Goal: Task Accomplishment & Management: Manage account settings

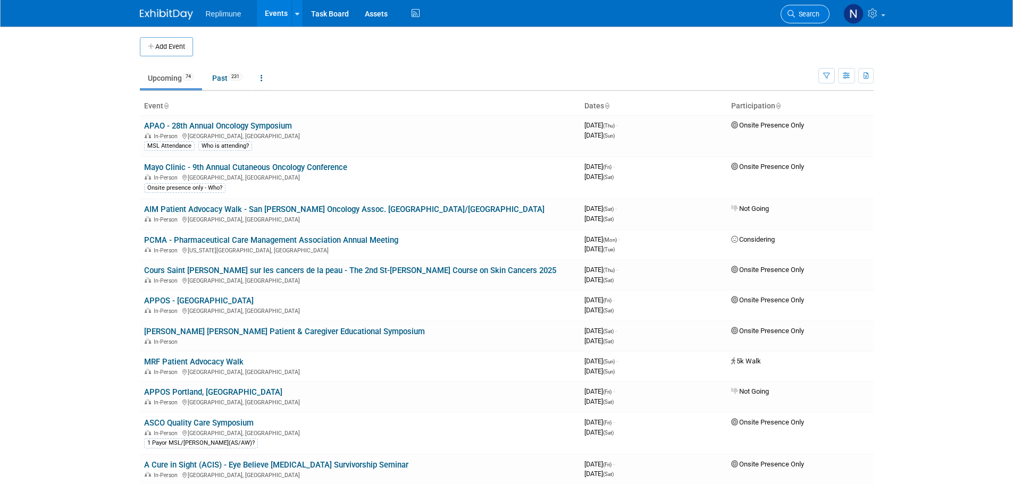
click at [811, 16] on span "Search" at bounding box center [807, 14] width 24 height 8
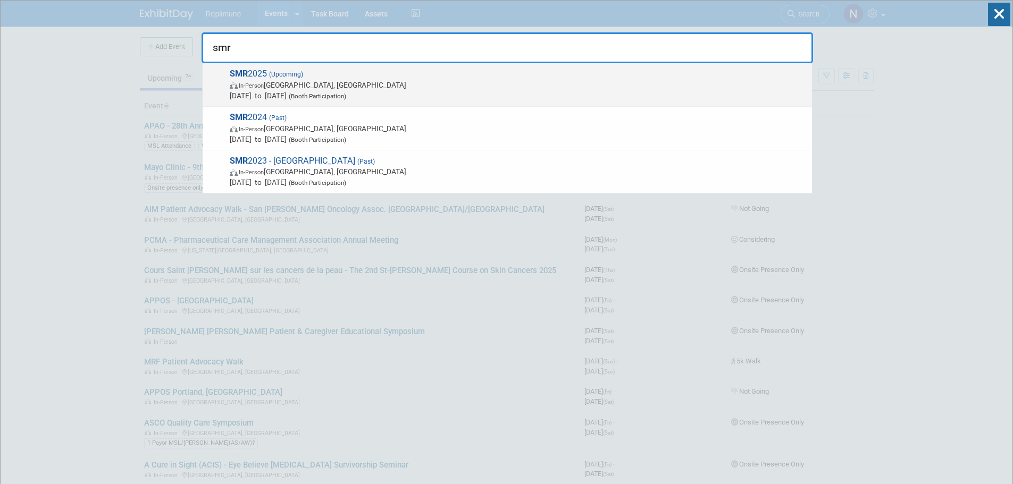
type input "smr"
click at [270, 89] on span "In-Person Amsterdam, Netherlands" at bounding box center [518, 85] width 577 height 11
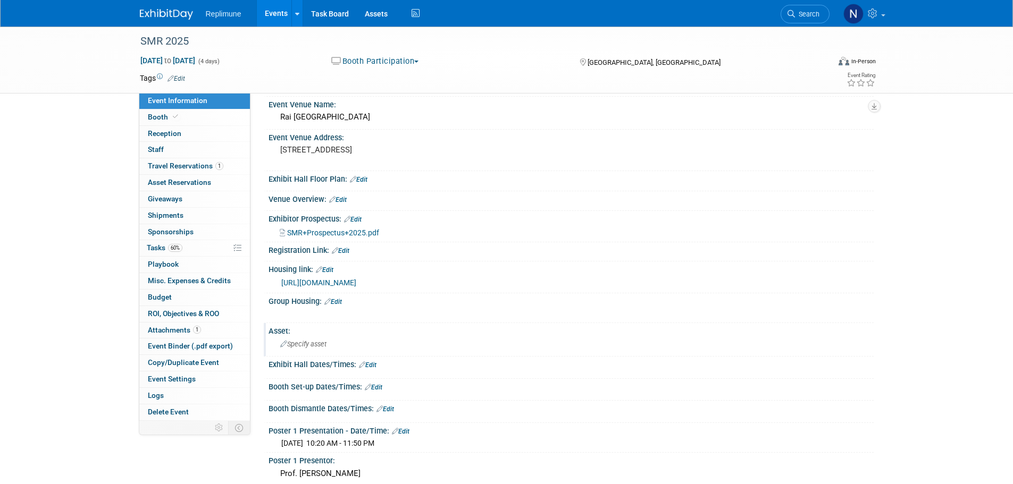
scroll to position [106, 0]
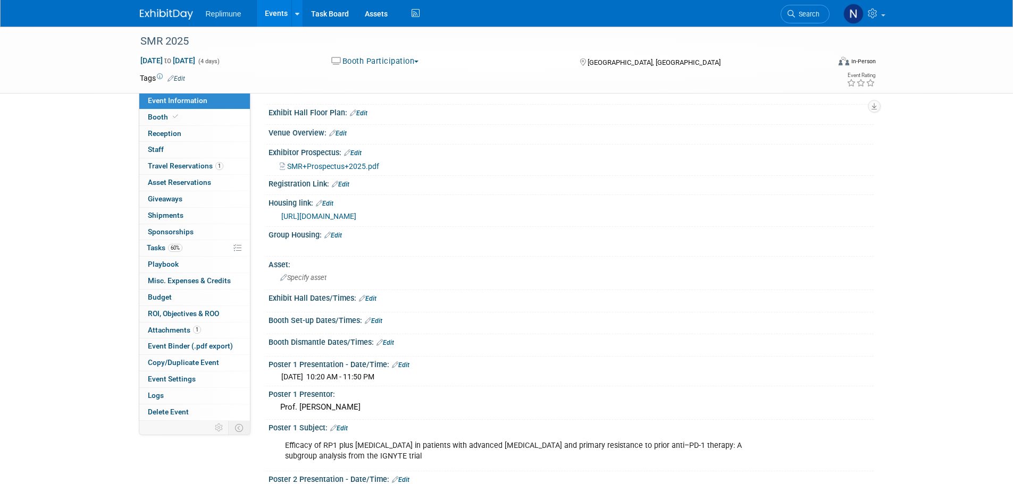
click at [380, 318] on link "Edit" at bounding box center [374, 320] width 18 height 7
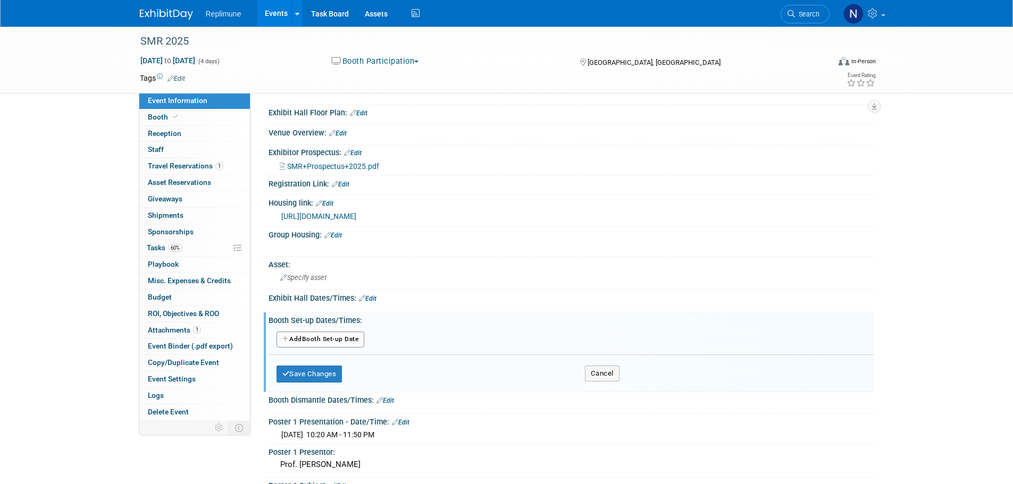
click at [330, 340] on button "Add Another Booth Set-up Date" at bounding box center [320, 340] width 88 height 16
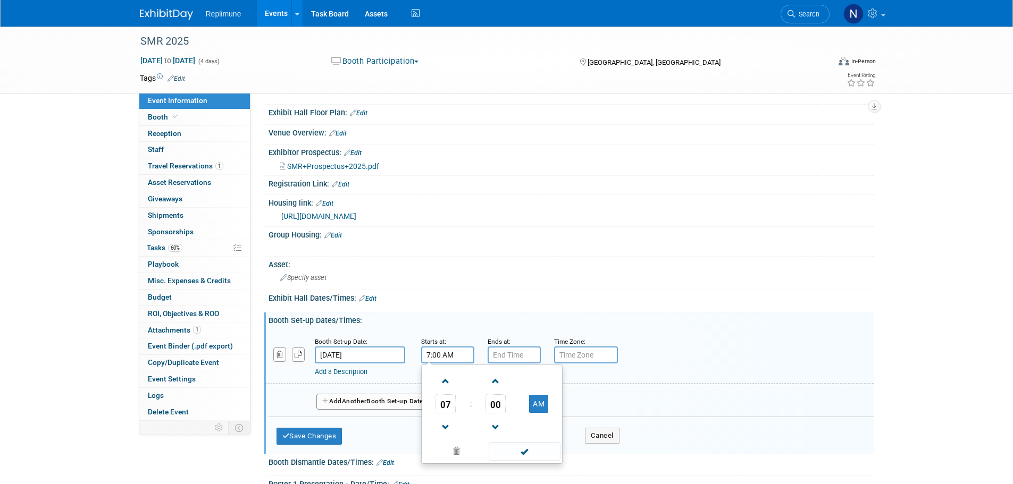
click at [445, 354] on input "7:00 AM" at bounding box center [447, 355] width 53 height 17
click at [447, 408] on span "07" at bounding box center [445, 404] width 20 height 19
click at [438, 382] on td "12" at bounding box center [441, 381] width 34 height 29
click at [538, 400] on button "AM" at bounding box center [538, 404] width 19 height 18
type input "12:00 PM"
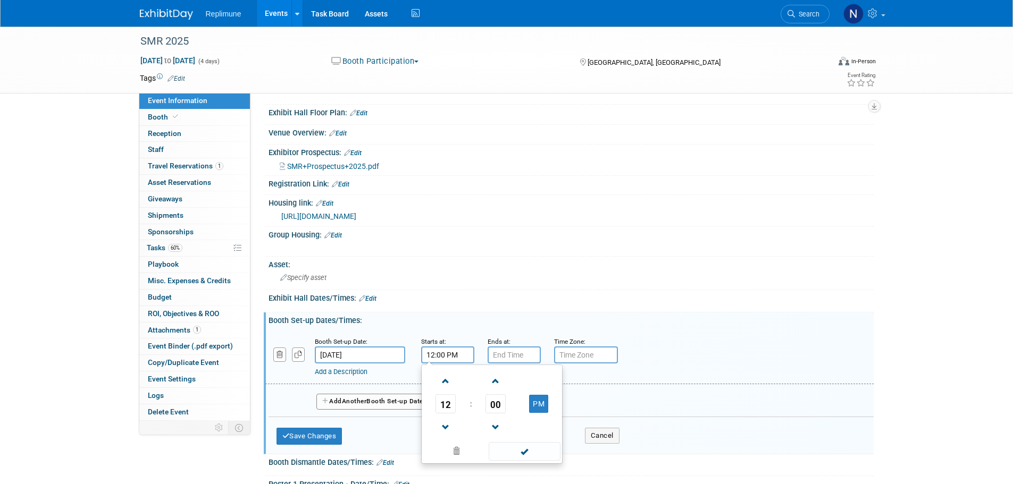
type input "7:00 PM"
click at [524, 354] on input "7:00 PM" at bounding box center [514, 355] width 53 height 17
click at [669, 362] on div "Add a Description Description:" at bounding box center [569, 356] width 624 height 41
click at [314, 438] on button "Save Changes" at bounding box center [309, 436] width 66 height 17
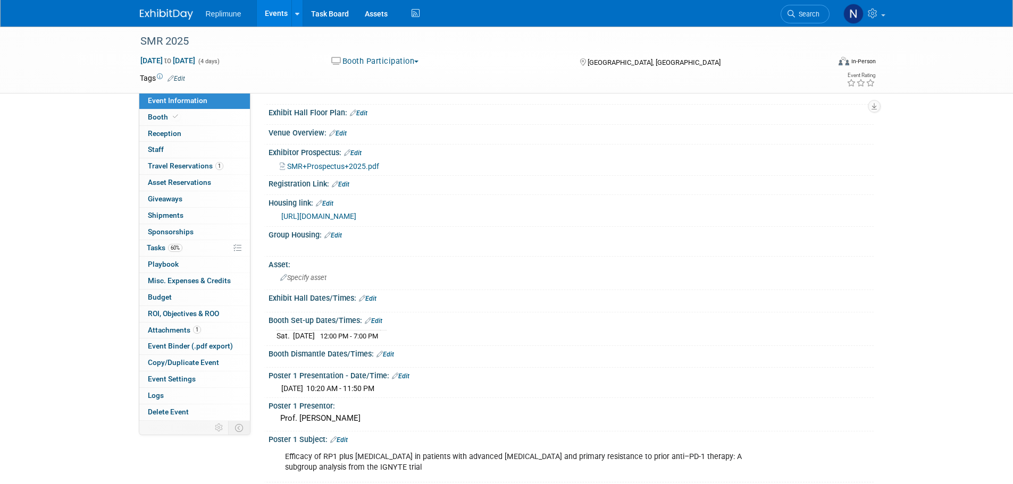
click at [370, 297] on link "Edit" at bounding box center [368, 298] width 18 height 7
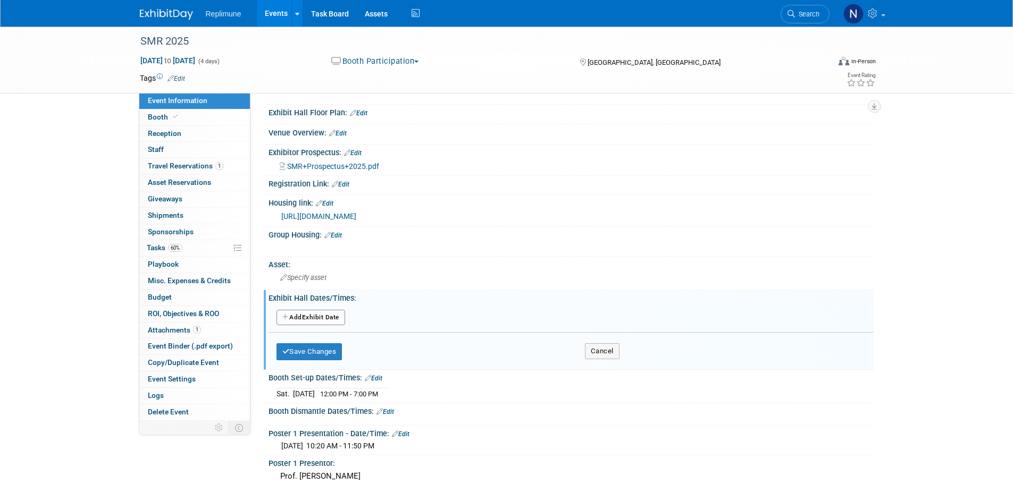
click at [311, 314] on button "Add Another Exhibit Date" at bounding box center [310, 318] width 69 height 16
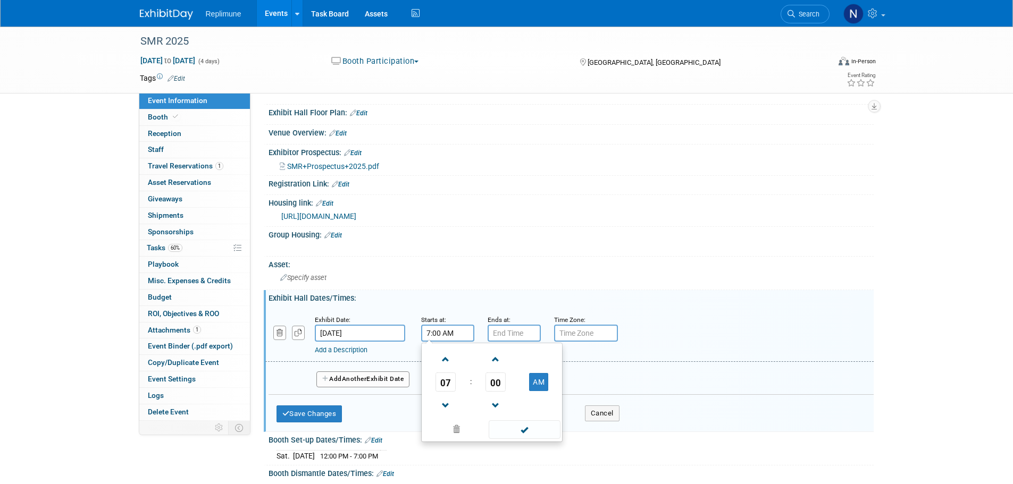
click at [456, 334] on input "7:00 AM" at bounding box center [447, 333] width 53 height 17
click at [497, 360] on span at bounding box center [496, 359] width 19 height 19
click at [496, 380] on span "01" at bounding box center [495, 382] width 20 height 19
click at [506, 383] on td "30" at bounding box center [509, 388] width 34 height 29
click at [539, 379] on button "AM" at bounding box center [538, 382] width 19 height 18
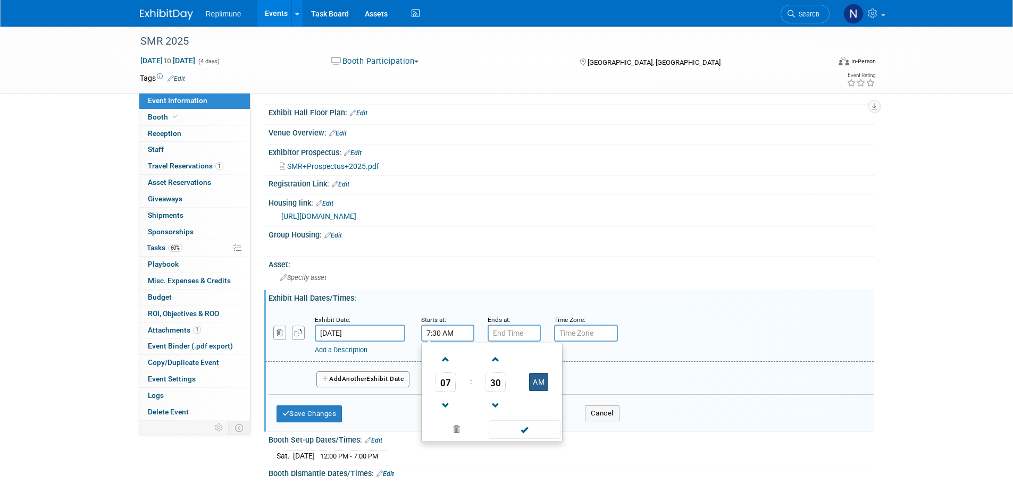
type input "7:30 PM"
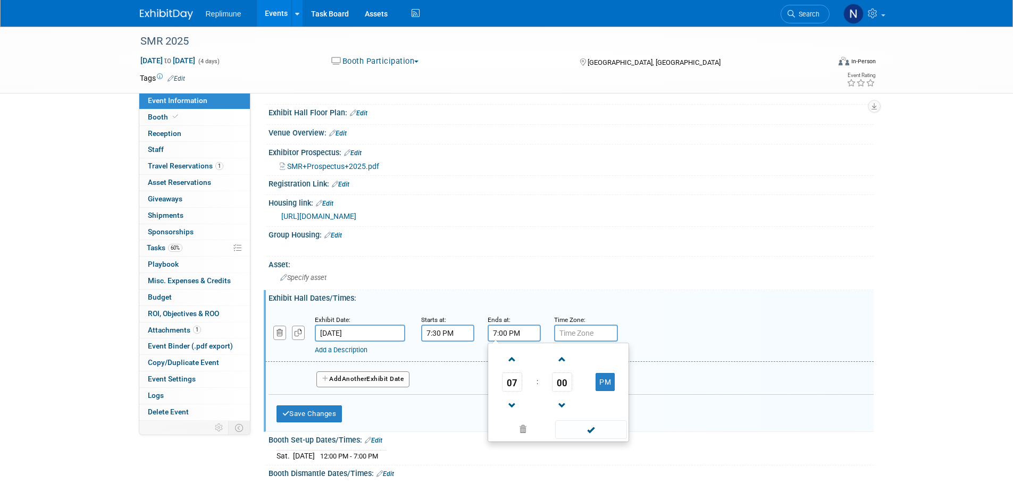
click at [519, 335] on input "7:00 PM" at bounding box center [514, 333] width 53 height 17
click at [513, 379] on span "07" at bounding box center [512, 382] width 20 height 19
click at [538, 415] on td "09" at bounding box center [541, 417] width 34 height 29
type input "9:00 PM"
click at [684, 356] on div "Exhibit Date: Oct 25, 2025 Starts at: 7:30 PM Ends at: 9:00 PM 09 : 00 PM 12 01…" at bounding box center [569, 335] width 608 height 54
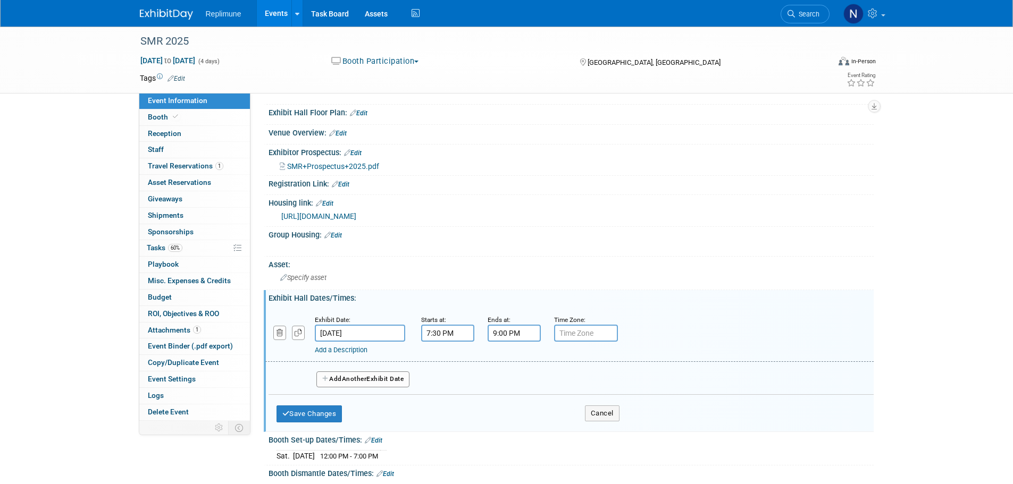
click at [381, 381] on button "Add Another Exhibit Date" at bounding box center [363, 380] width 94 height 16
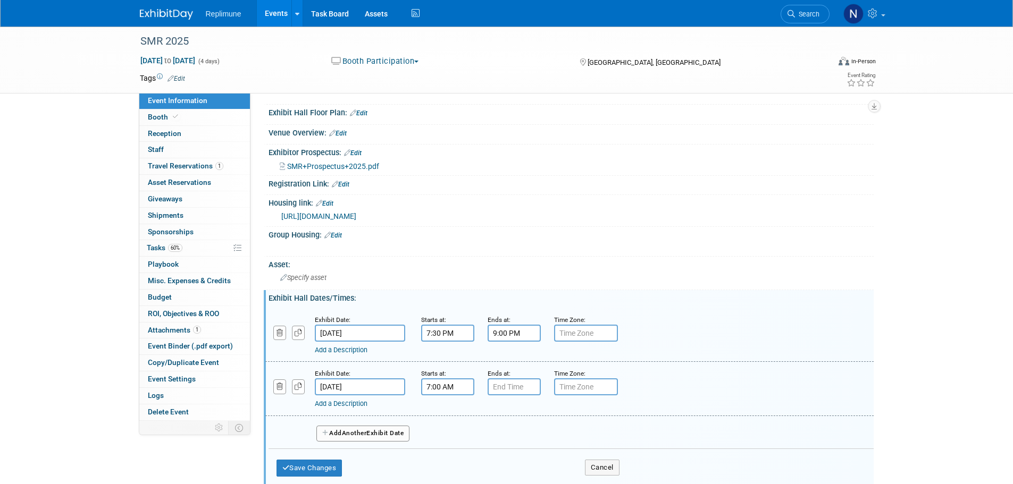
click at [441, 390] on input "7:00 AM" at bounding box center [447, 387] width 53 height 17
click at [448, 436] on span "07" at bounding box center [445, 435] width 20 height 19
click at [473, 464] on td "09" at bounding box center [475, 471] width 34 height 29
click at [496, 433] on span "00" at bounding box center [495, 435] width 20 height 19
click at [503, 435] on td "30" at bounding box center [509, 442] width 34 height 29
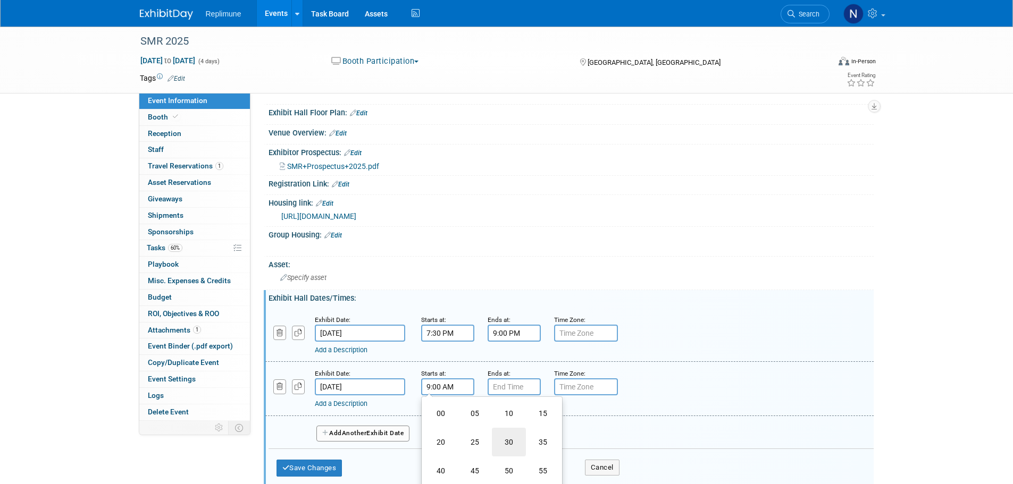
type input "9:30 AM"
click at [524, 385] on input "7:00 PM" at bounding box center [514, 387] width 53 height 17
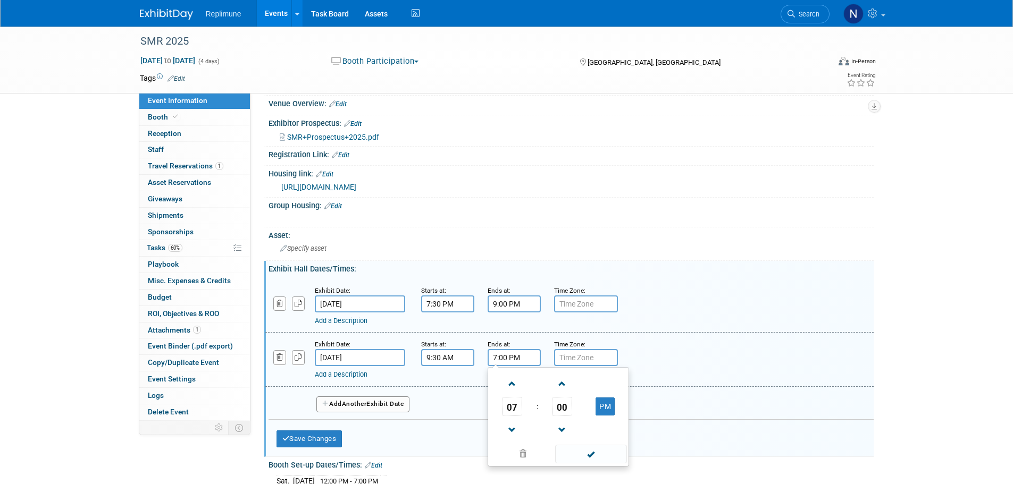
scroll to position [160, 0]
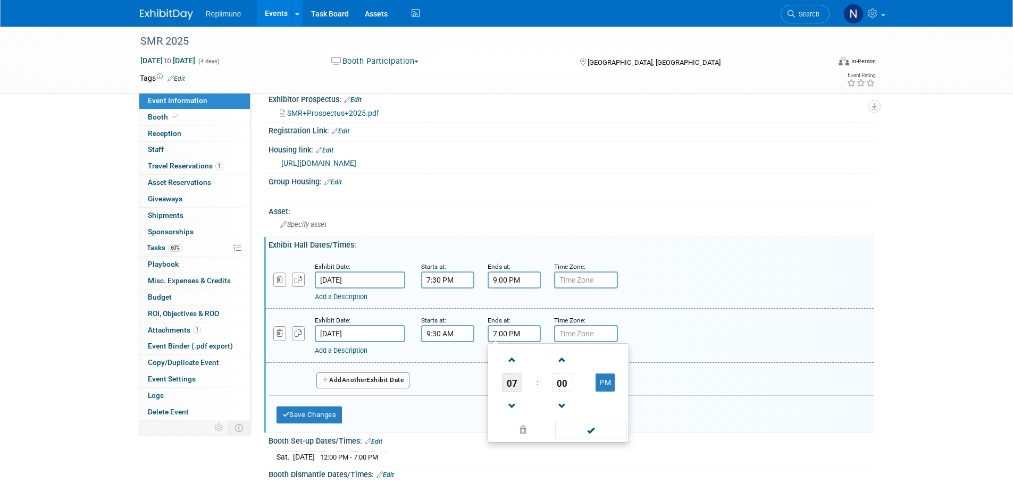
click at [512, 378] on span "07" at bounding box center [512, 382] width 20 height 19
click at [509, 385] on td "04" at bounding box center [507, 389] width 34 height 29
click at [559, 382] on span "00" at bounding box center [562, 382] width 20 height 19
click at [583, 383] on td "30" at bounding box center [575, 389] width 34 height 29
type input "4:30 PM"
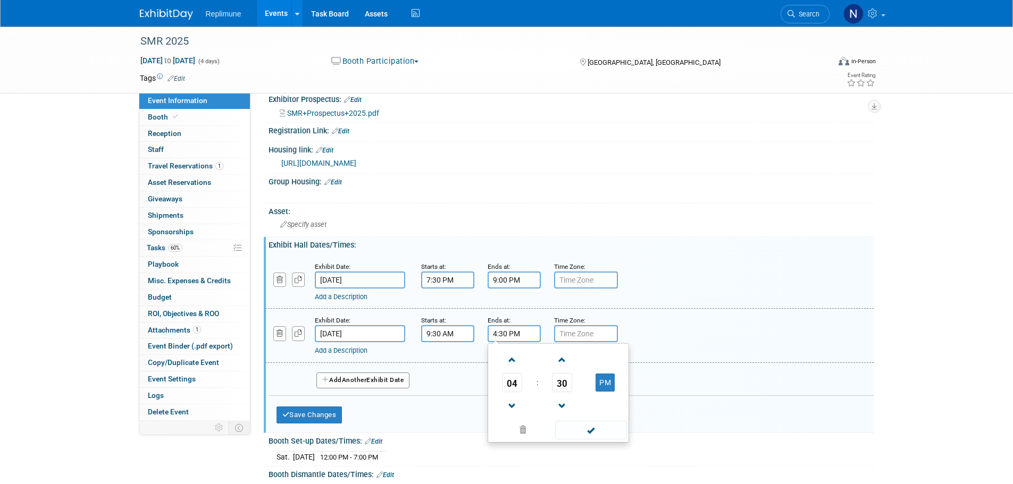
click at [690, 322] on div "Add a Description Description:" at bounding box center [569, 335] width 624 height 41
click at [383, 379] on button "Add Another Exhibit Date" at bounding box center [363, 381] width 94 height 16
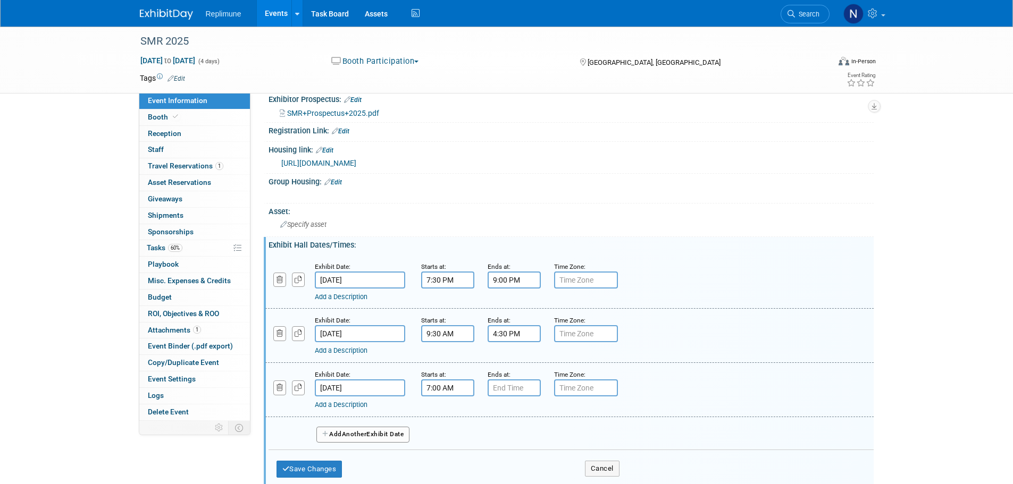
click at [464, 389] on input "7:00 AM" at bounding box center [447, 388] width 53 height 17
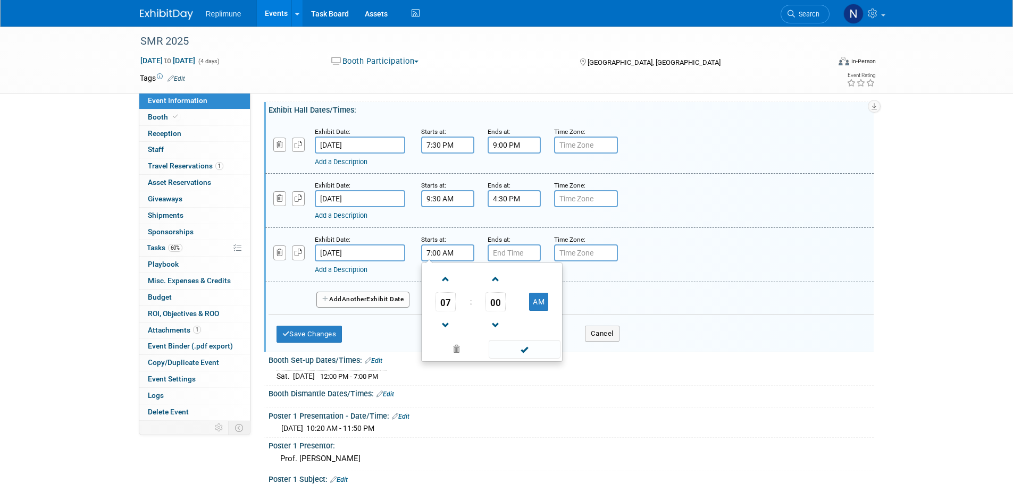
scroll to position [319, 0]
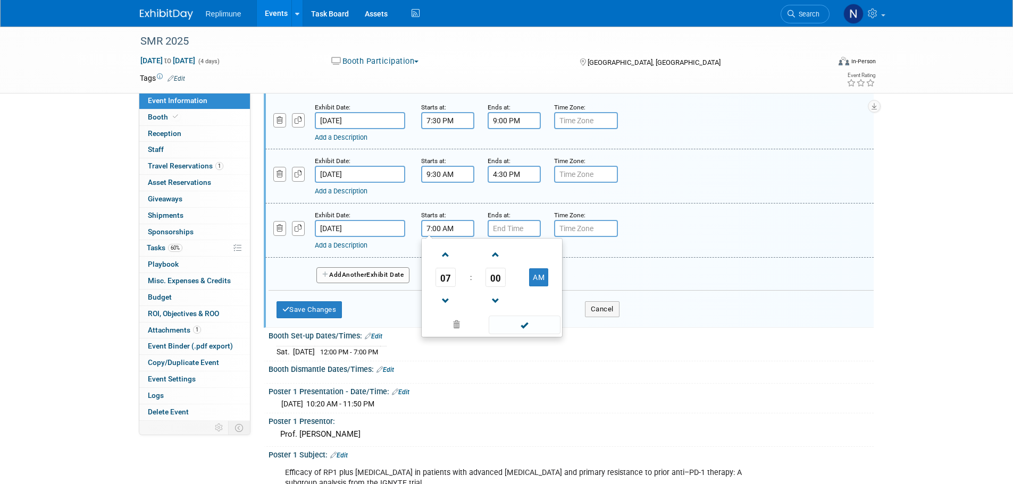
click at [449, 277] on span "07" at bounding box center [445, 277] width 20 height 19
click at [468, 308] on td "09" at bounding box center [475, 312] width 34 height 29
type input "9:00 AM"
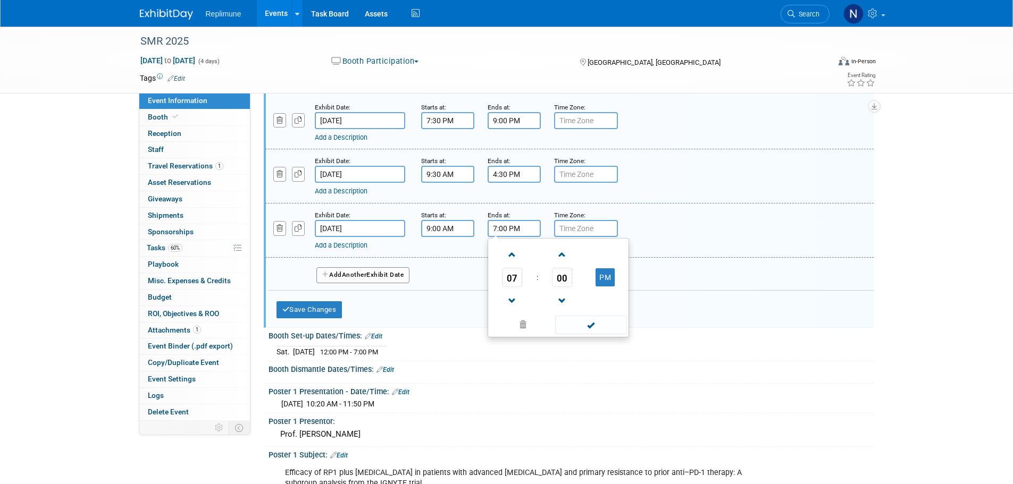
click at [508, 231] on input "7:00 PM" at bounding box center [514, 228] width 53 height 17
click at [513, 277] on span "07" at bounding box center [512, 277] width 20 height 19
click at [614, 255] on td "03" at bounding box center [609, 255] width 34 height 29
click at [557, 278] on span "00" at bounding box center [562, 277] width 20 height 19
click at [537, 311] on td "45" at bounding box center [541, 312] width 34 height 29
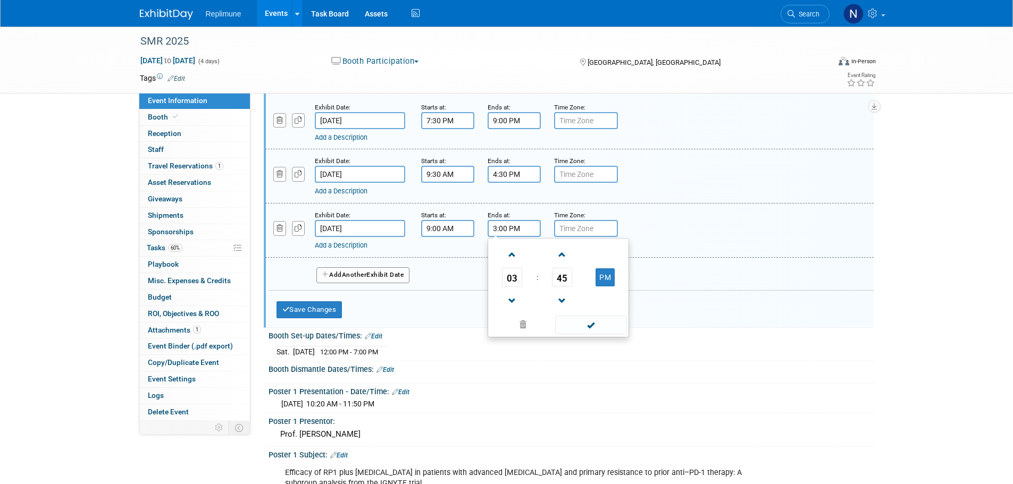
type input "3:45 PM"
click at [665, 247] on div "Add a Description" at bounding box center [542, 246] width 455 height 10
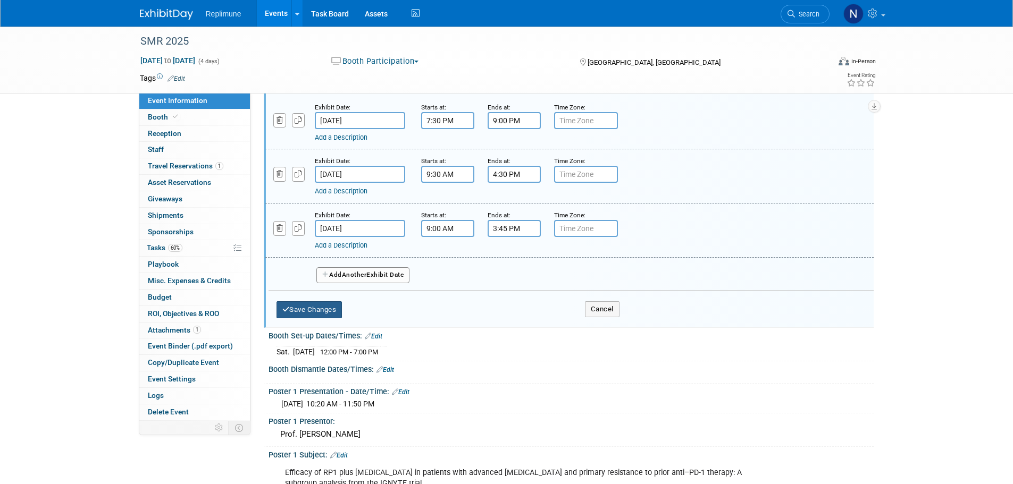
click at [300, 308] on button "Save Changes" at bounding box center [309, 309] width 66 height 17
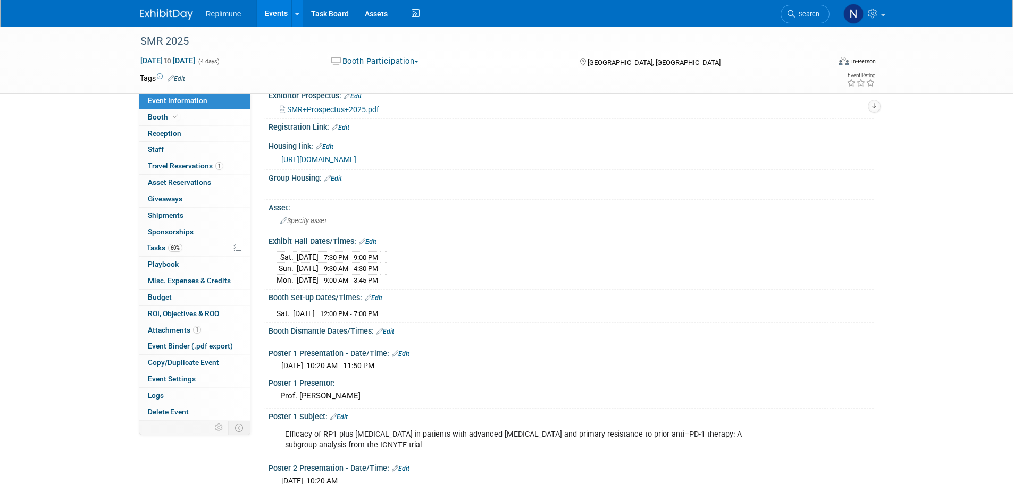
scroll to position [160, 0]
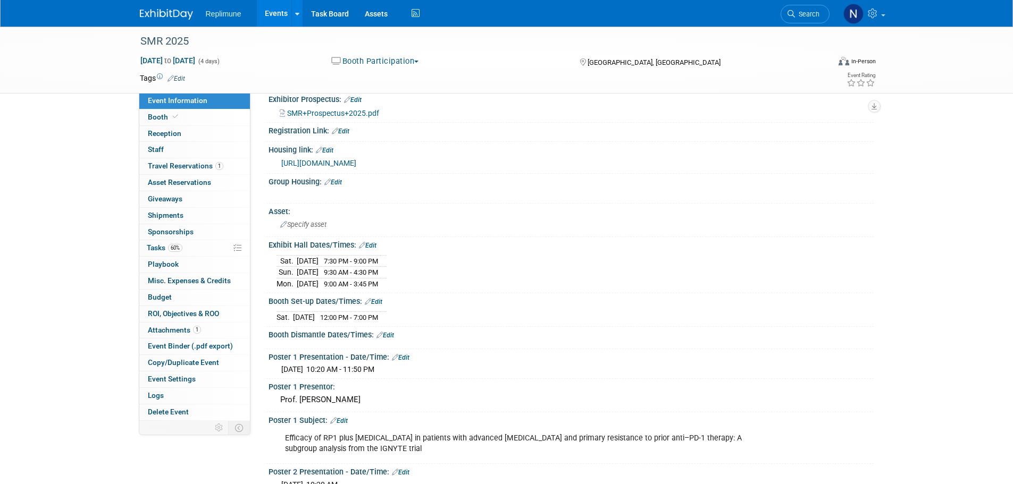
click at [390, 336] on link "Edit" at bounding box center [385, 335] width 18 height 7
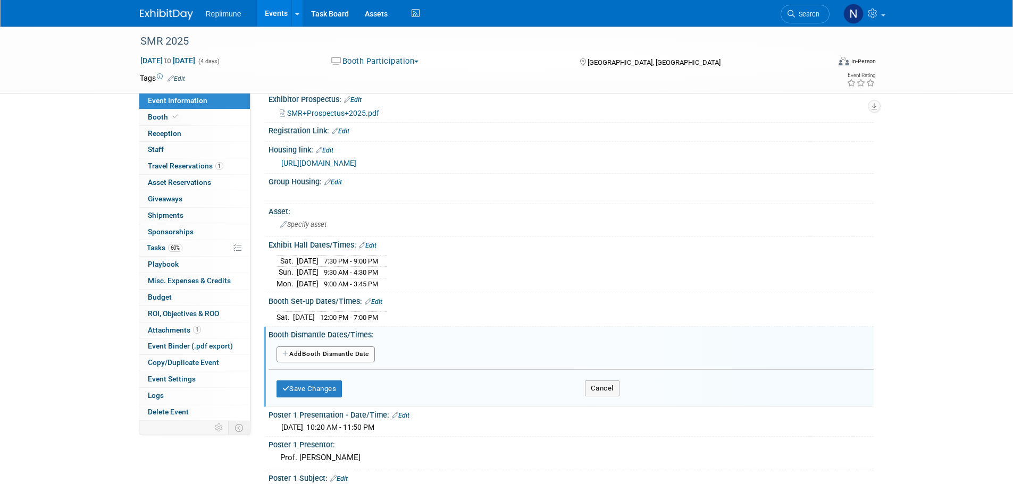
click at [342, 351] on button "Add Another Booth Dismantle Date" at bounding box center [325, 355] width 98 height 16
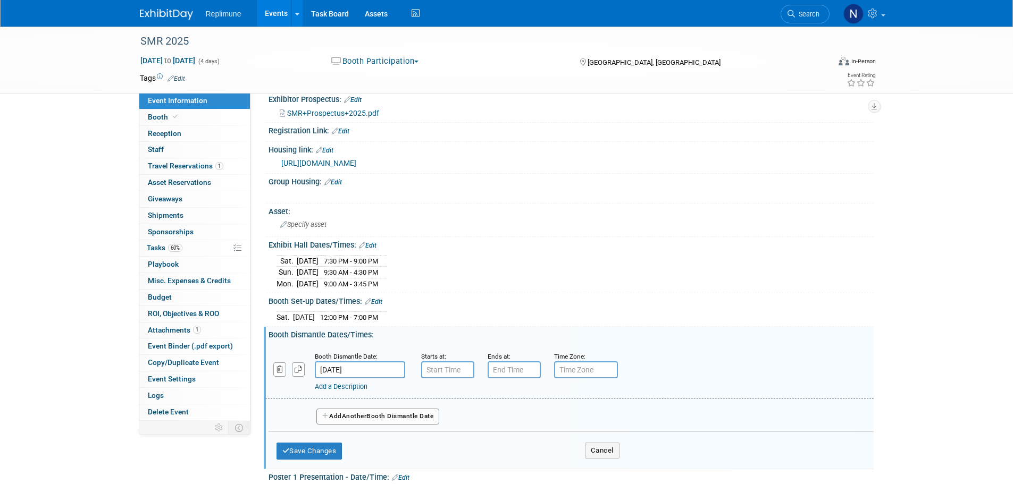
click at [381, 368] on input "[DATE]" at bounding box center [360, 370] width 90 height 17
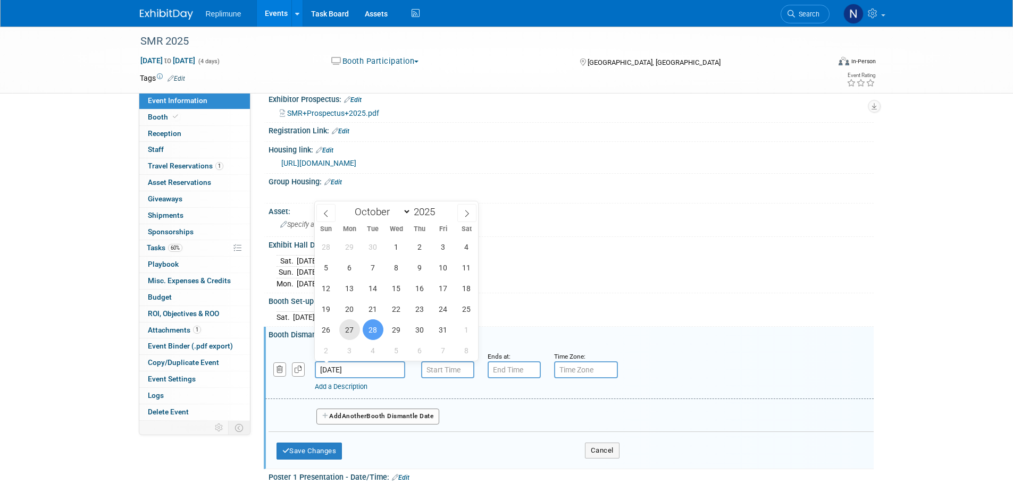
click at [351, 330] on span "27" at bounding box center [349, 330] width 21 height 21
type input "[DATE]"
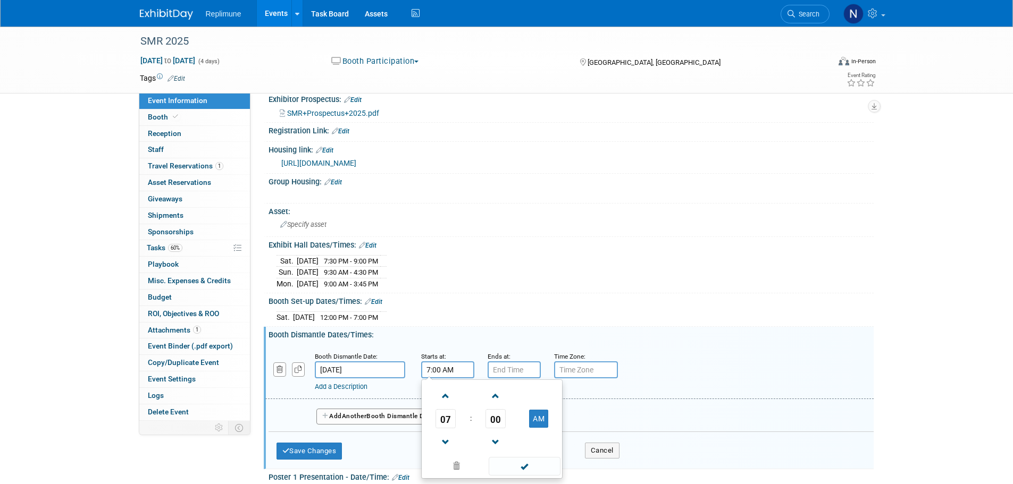
click at [456, 371] on input "7:00 AM" at bounding box center [447, 370] width 53 height 17
click at [449, 419] on span "07" at bounding box center [445, 418] width 20 height 19
click at [439, 419] on td "04" at bounding box center [441, 425] width 34 height 29
click at [544, 415] on button "AM" at bounding box center [538, 419] width 19 height 18
type input "4:00 PM"
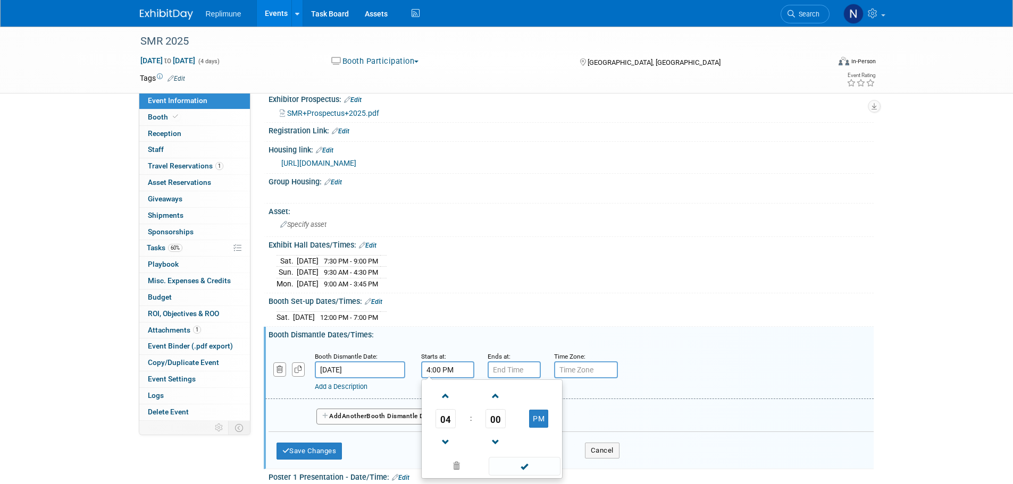
type input "7:00 PM"
click at [525, 367] on input "7:00 PM" at bounding box center [514, 370] width 53 height 17
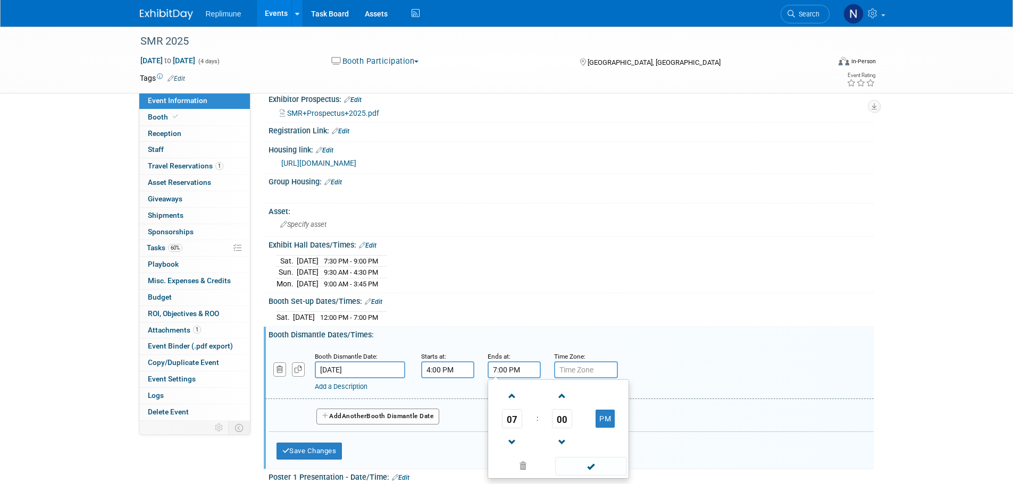
click at [717, 351] on div "Add a Description Description:" at bounding box center [569, 371] width 624 height 41
click at [312, 448] on button "Save Changes" at bounding box center [309, 451] width 66 height 17
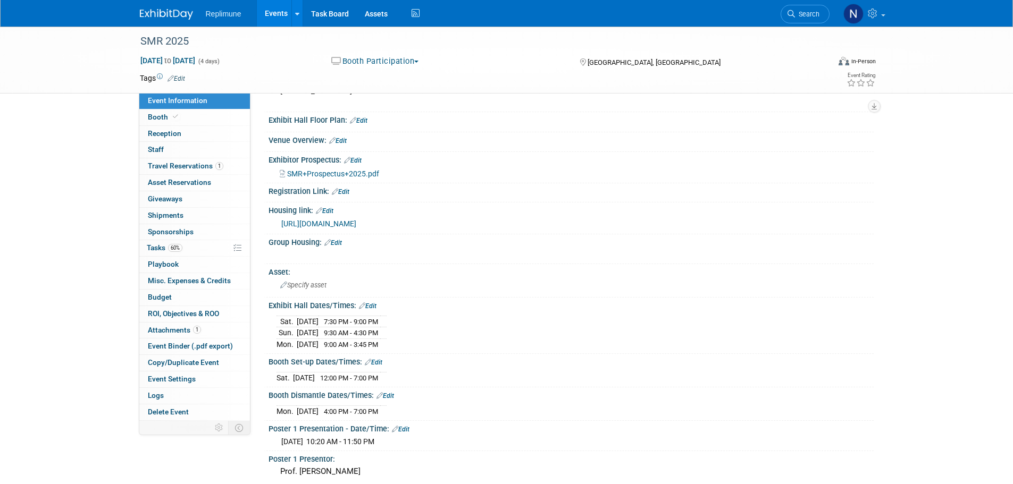
scroll to position [106, 0]
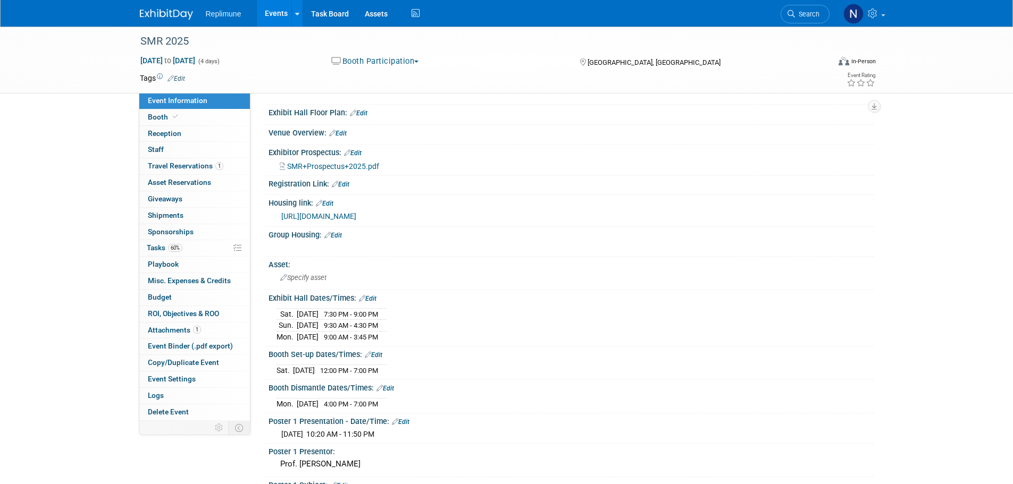
click at [272, 10] on link "Events" at bounding box center [276, 13] width 39 height 27
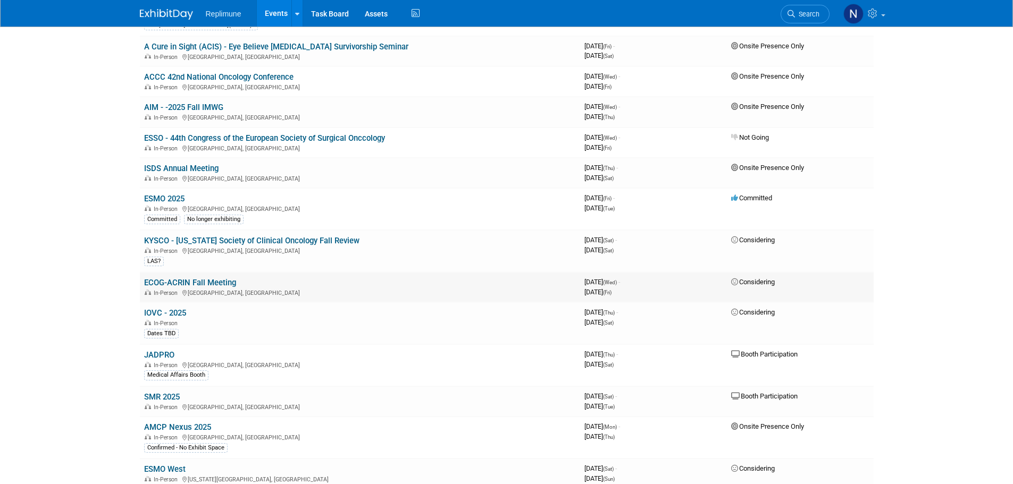
scroll to position [479, 0]
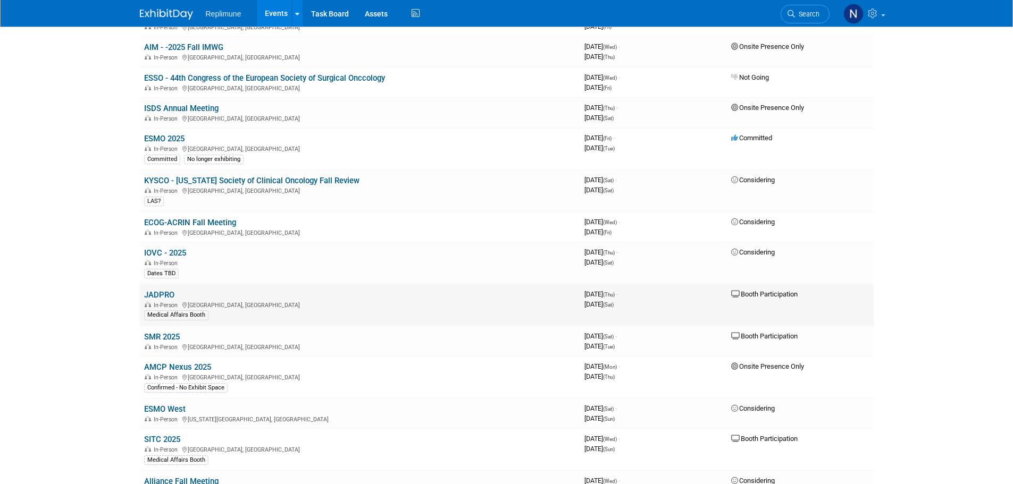
click at [161, 295] on link "JADPRO" at bounding box center [159, 295] width 30 height 10
click at [164, 338] on link "SMR 2025" at bounding box center [162, 337] width 36 height 10
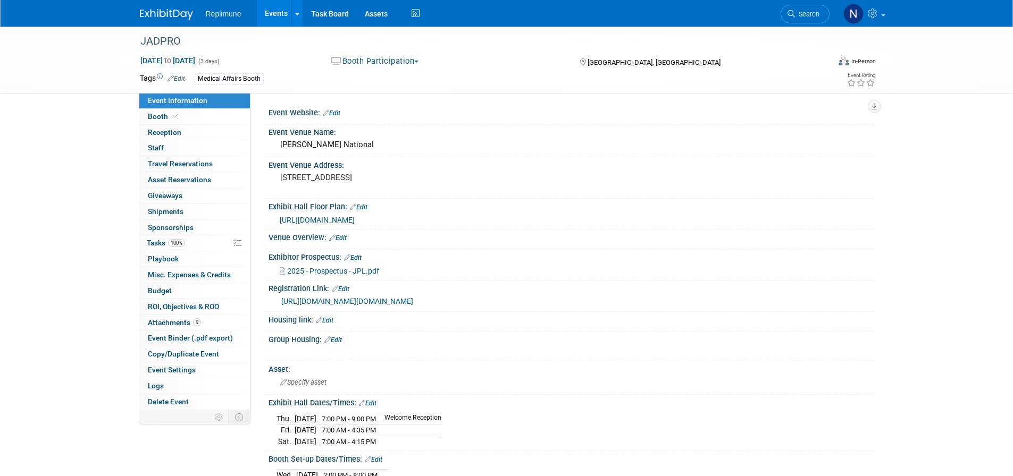
scroll to position [53, 0]
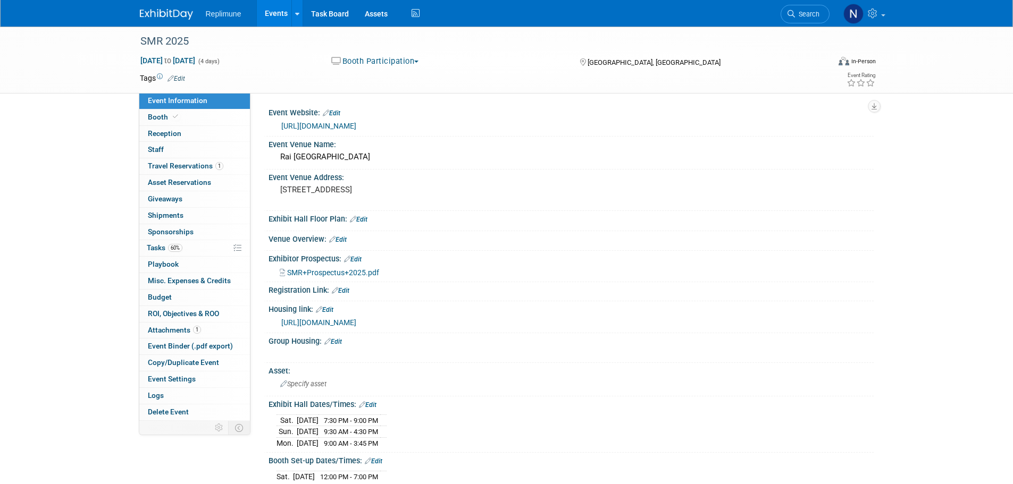
click at [274, 13] on link "Events" at bounding box center [276, 13] width 39 height 27
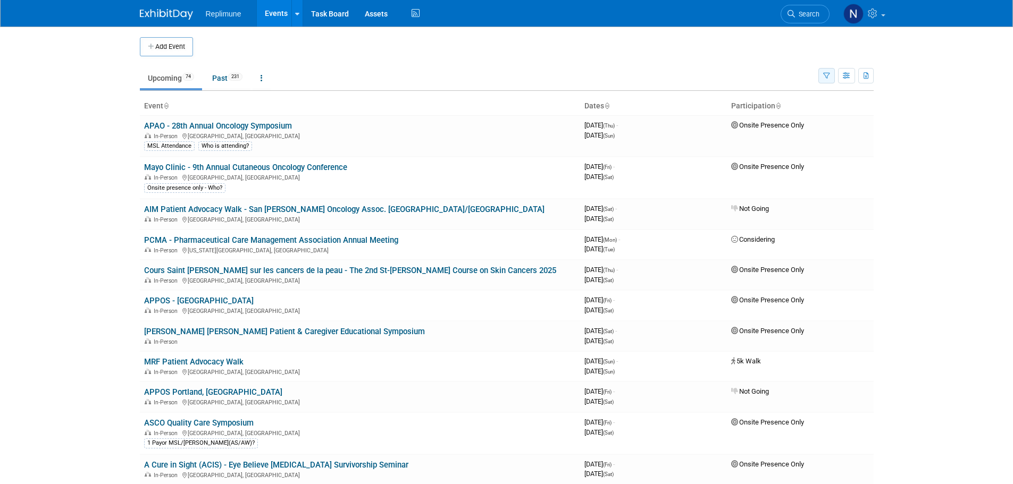
click at [826, 75] on icon "button" at bounding box center [826, 76] width 7 height 7
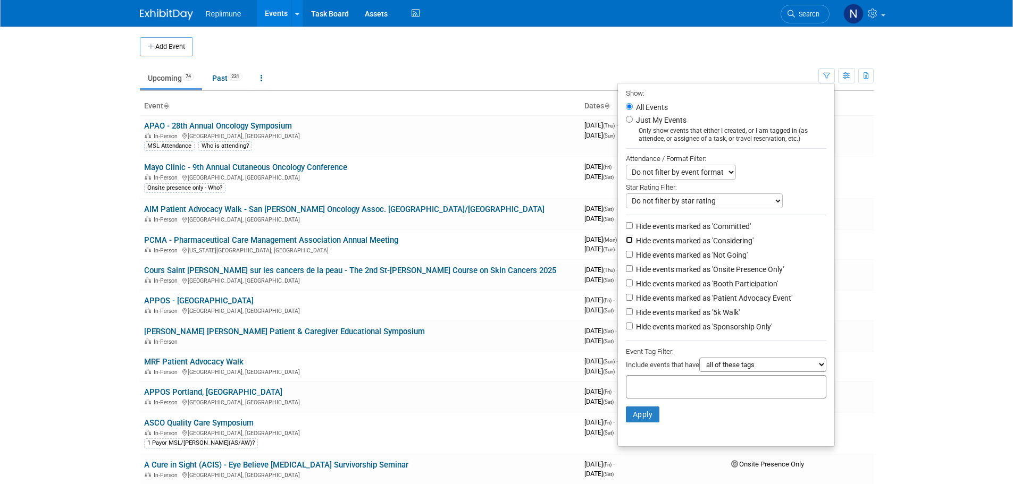
click at [626, 240] on input "Hide events marked as 'Considering'" at bounding box center [629, 240] width 7 height 7
checkbox input "true"
click at [626, 256] on input "Hide events marked as 'Not Going'" at bounding box center [629, 254] width 7 height 7
checkbox input "true"
click at [626, 272] on input "Hide events marked as 'Onsite Presence Only'" at bounding box center [629, 268] width 7 height 7
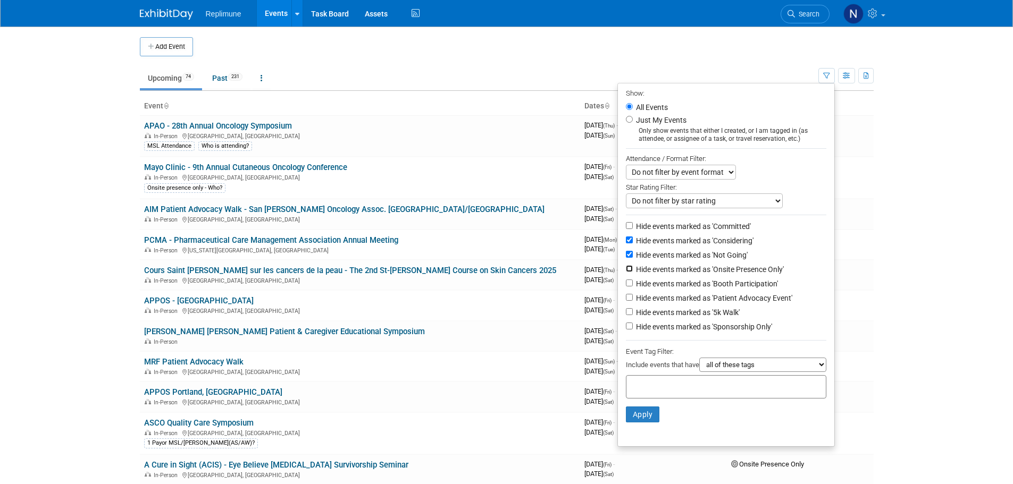
checkbox input "true"
click at [619, 298] on li "Hide events marked as 'Patient Advocacy Event'" at bounding box center [726, 299] width 216 height 14
click at [626, 300] on input "Hide events marked as 'Patient Advocacy Event'" at bounding box center [629, 297] width 7 height 7
checkbox input "true"
click at [626, 315] on input "Hide events marked as '5k Walk'" at bounding box center [629, 311] width 7 height 7
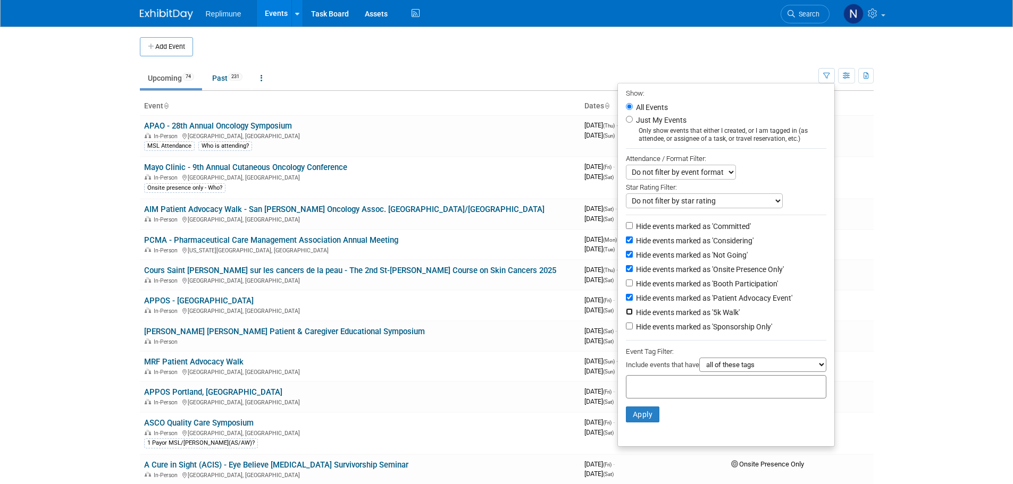
checkbox input "true"
click at [622, 328] on li "Hide events marked as 'Sponsorship Only'" at bounding box center [726, 328] width 216 height 14
click at [626, 330] on input "Hide events marked as 'Sponsorship Only'" at bounding box center [629, 326] width 7 height 7
checkbox input "true"
click at [644, 419] on button "Apply" at bounding box center [643, 415] width 34 height 16
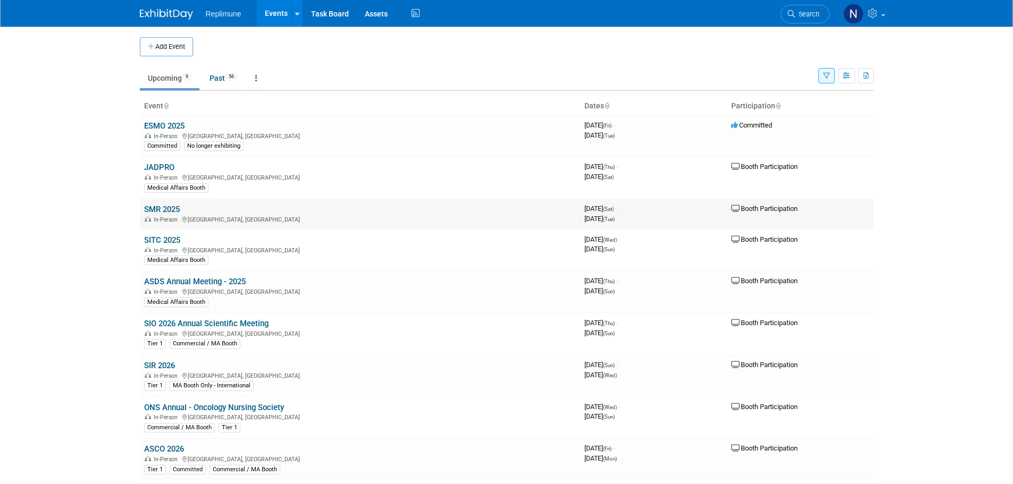
click at [149, 209] on link "SMR 2025" at bounding box center [162, 210] width 36 height 10
click at [169, 172] on link "JADPRO" at bounding box center [159, 168] width 30 height 10
click at [170, 211] on link "SMR 2025" at bounding box center [162, 210] width 36 height 10
click at [167, 164] on link "JADPRO" at bounding box center [159, 168] width 30 height 10
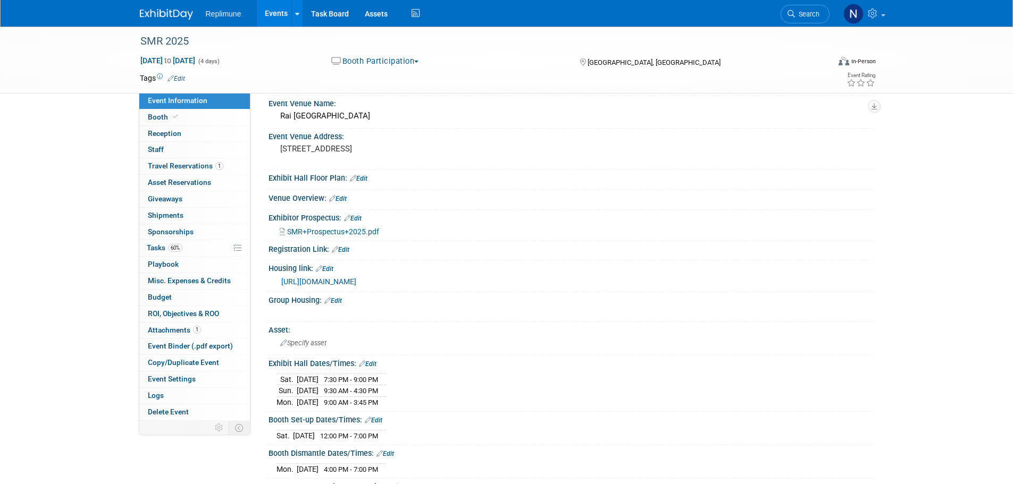
scroll to position [53, 0]
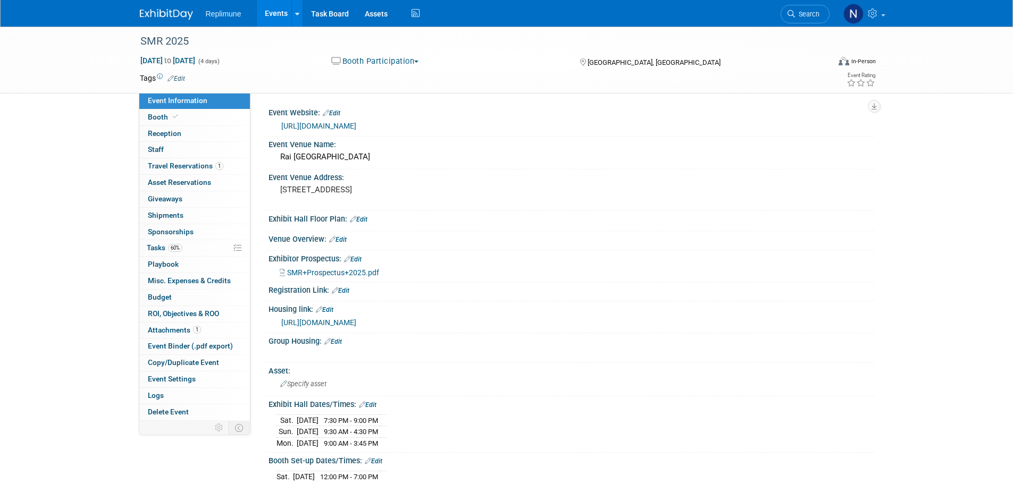
scroll to position [53, 0]
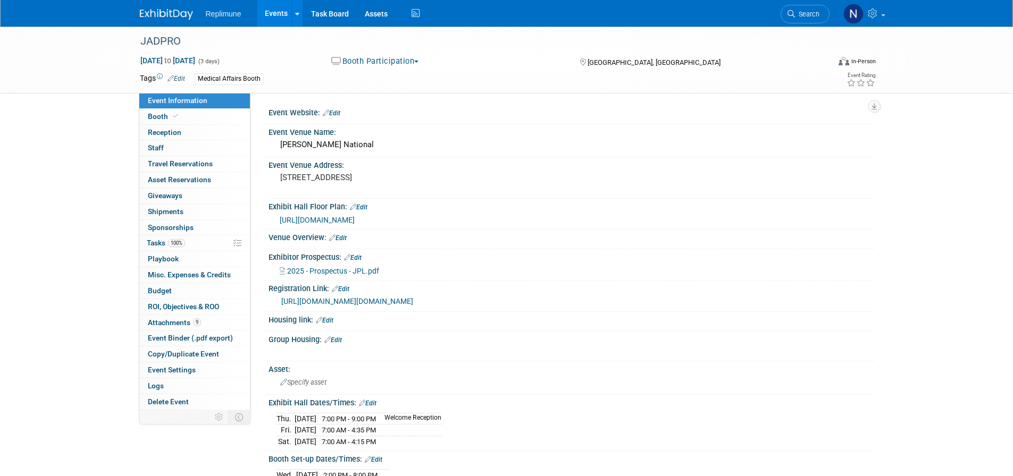
scroll to position [53, 0]
